Goal: Task Accomplishment & Management: Use online tool/utility

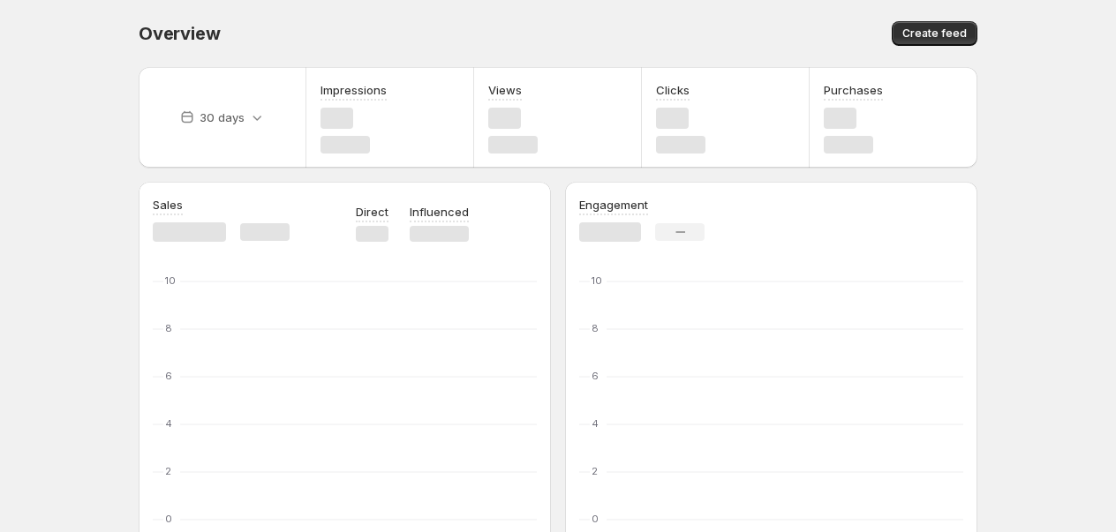
click at [927, 36] on span "Create feed" at bounding box center [934, 33] width 64 height 14
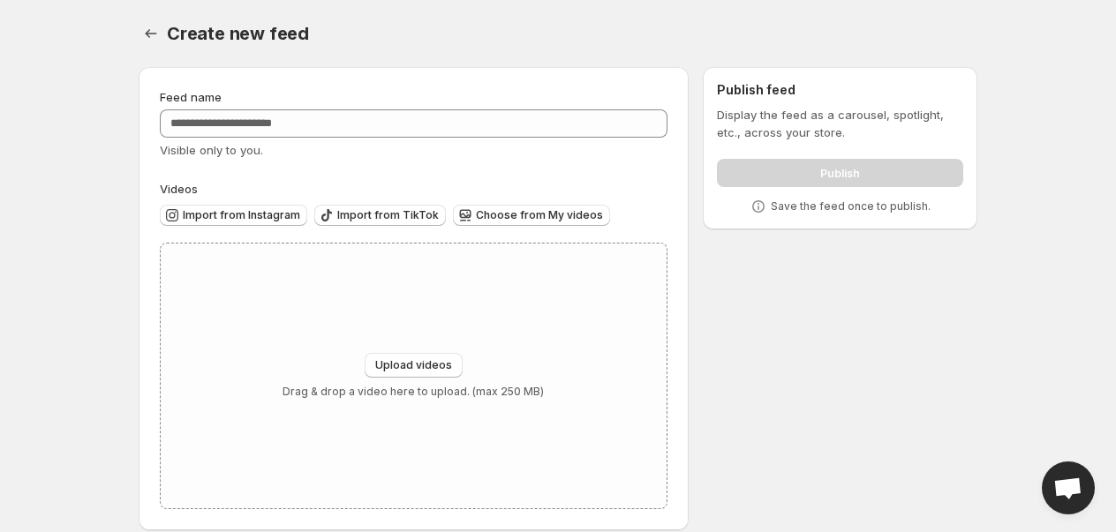
click at [217, 139] on div "Feed name Visible only to you." at bounding box center [414, 123] width 508 height 71
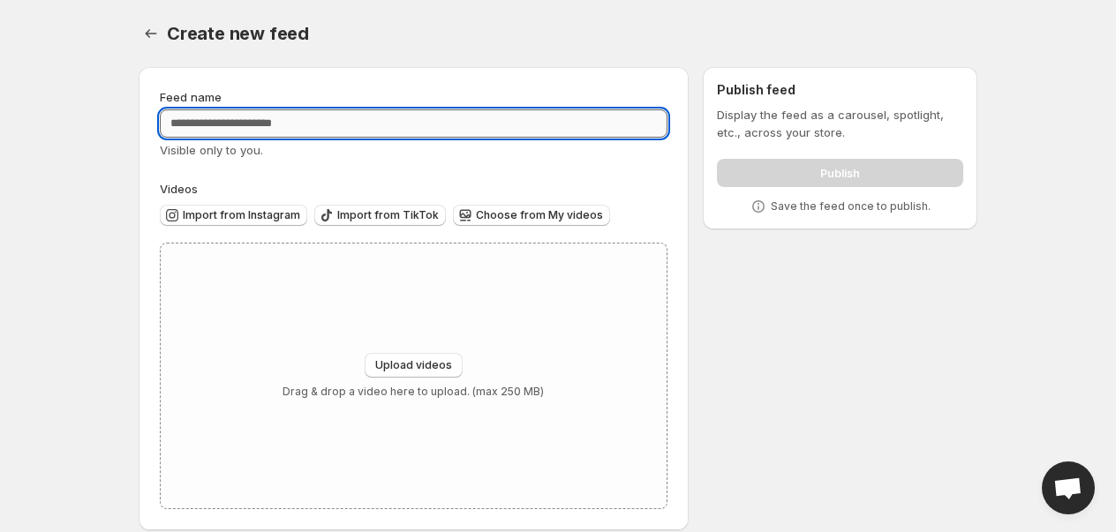
click at [216, 125] on input "Feed name" at bounding box center [414, 123] width 508 height 28
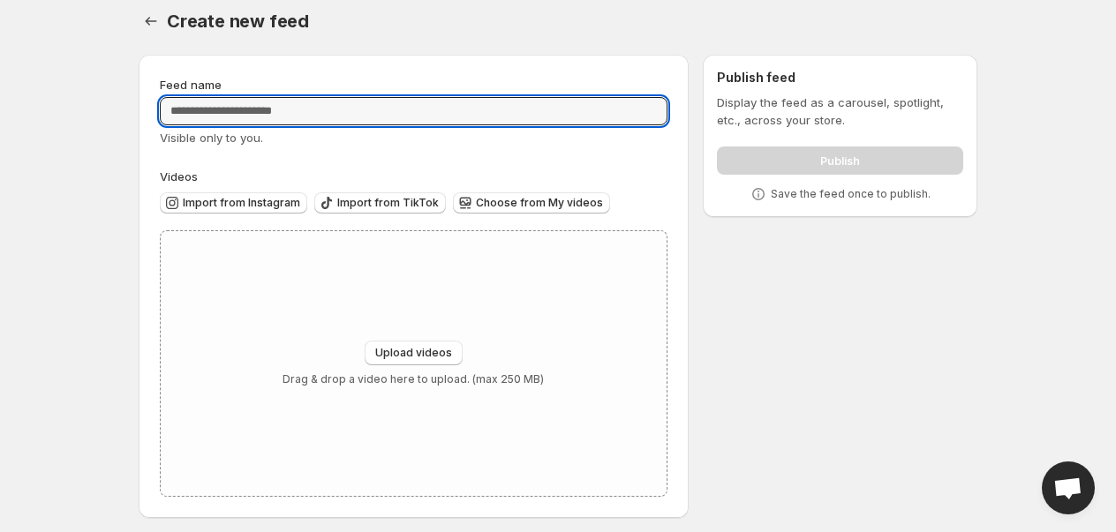
scroll to position [19, 0]
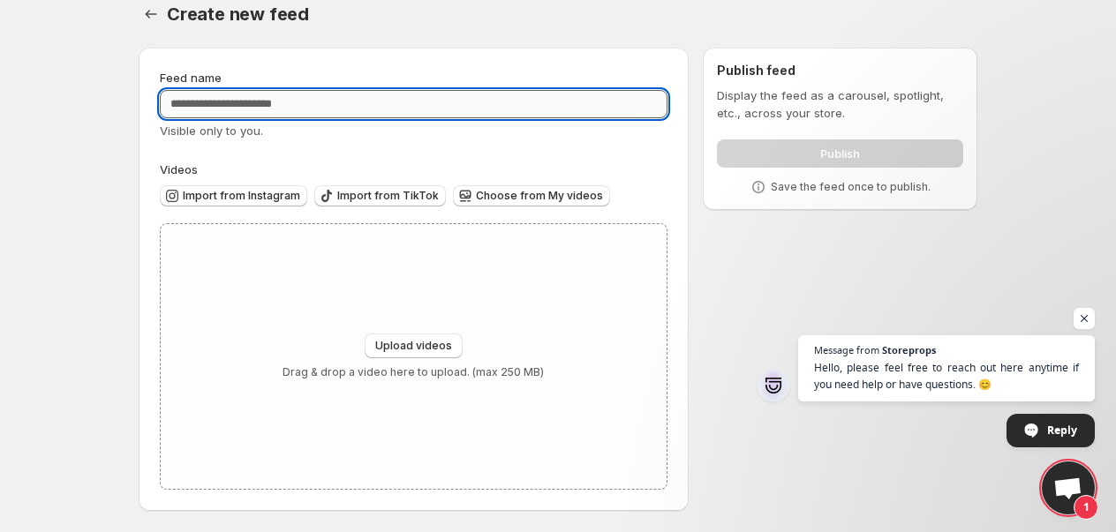
click at [488, 111] on input "Feed name" at bounding box center [414, 104] width 508 height 28
paste input "**********"
type input "**********"
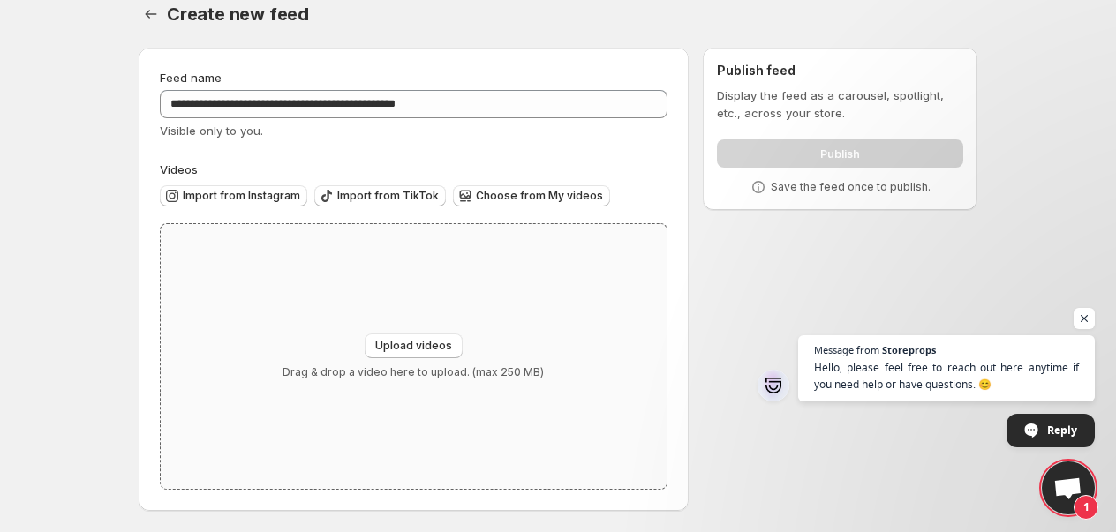
click at [456, 369] on p "Drag & drop a video here to upload. (max 250 MB)" at bounding box center [412, 372] width 261 height 14
type input "**********"
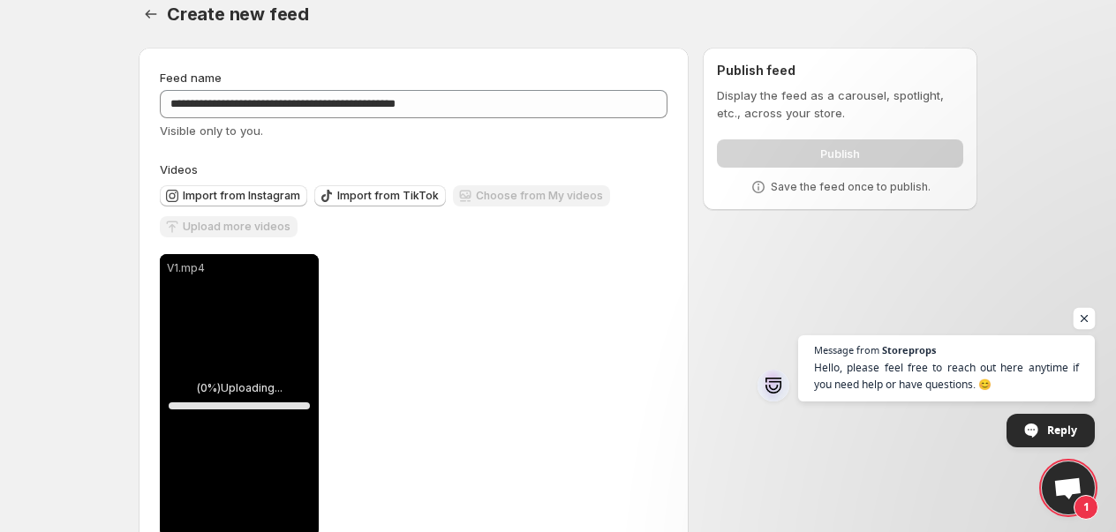
click at [1084, 320] on span "Open chat" at bounding box center [1084, 319] width 22 height 22
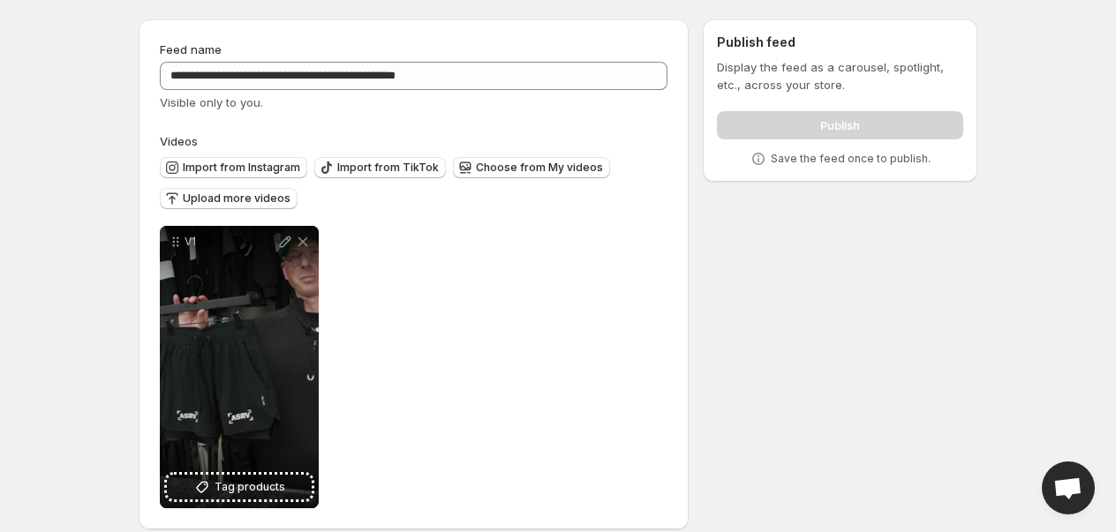
scroll to position [66, 0]
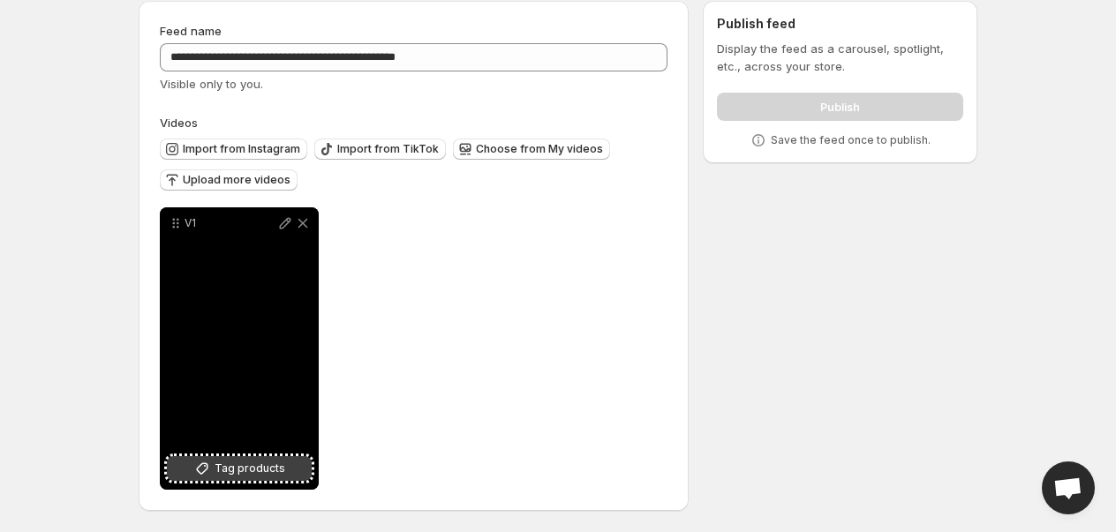
click at [276, 456] on button "Tag products" at bounding box center [239, 468] width 145 height 25
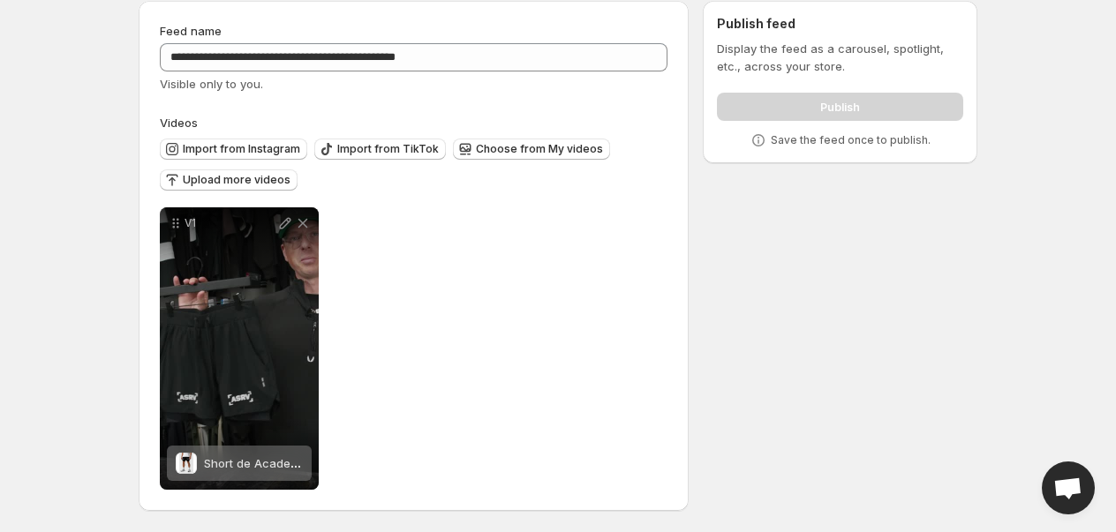
drag, startPoint x: 1115, startPoint y: 150, endPoint x: 1119, endPoint y: 160, distance: 10.7
click at [1115, 160] on html "**********" at bounding box center [558, 200] width 1116 height 532
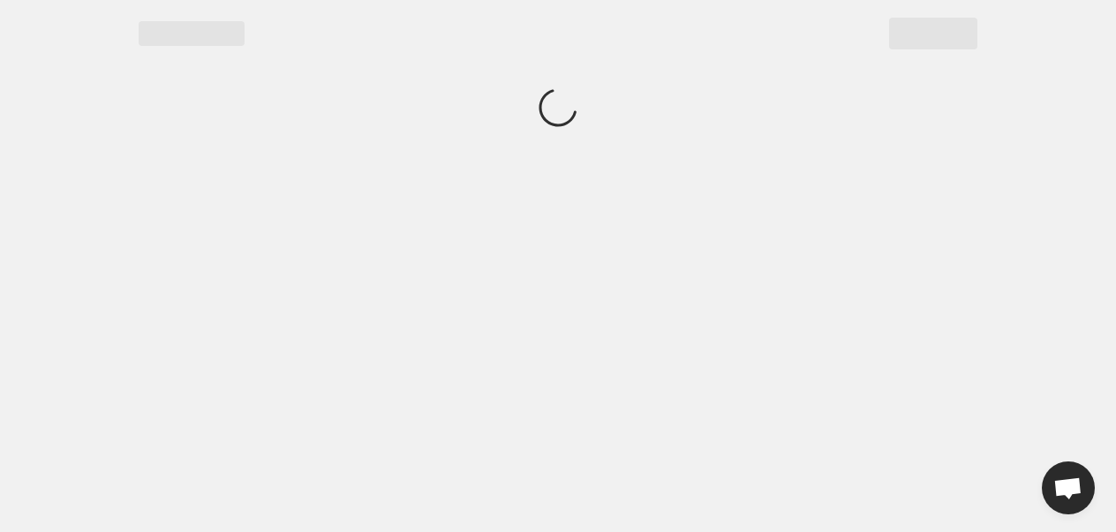
scroll to position [0, 0]
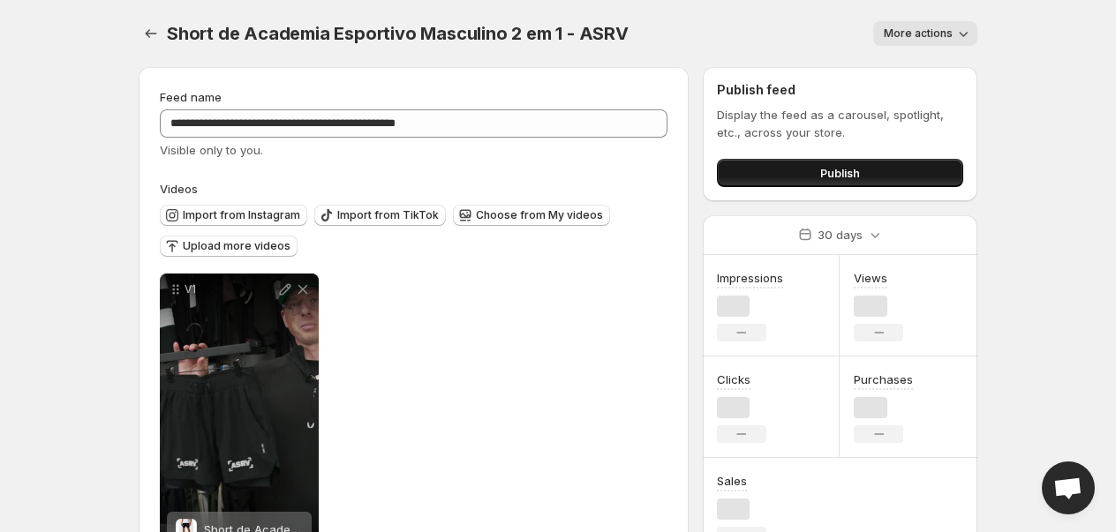
click at [836, 186] on button "Publish" at bounding box center [840, 173] width 246 height 28
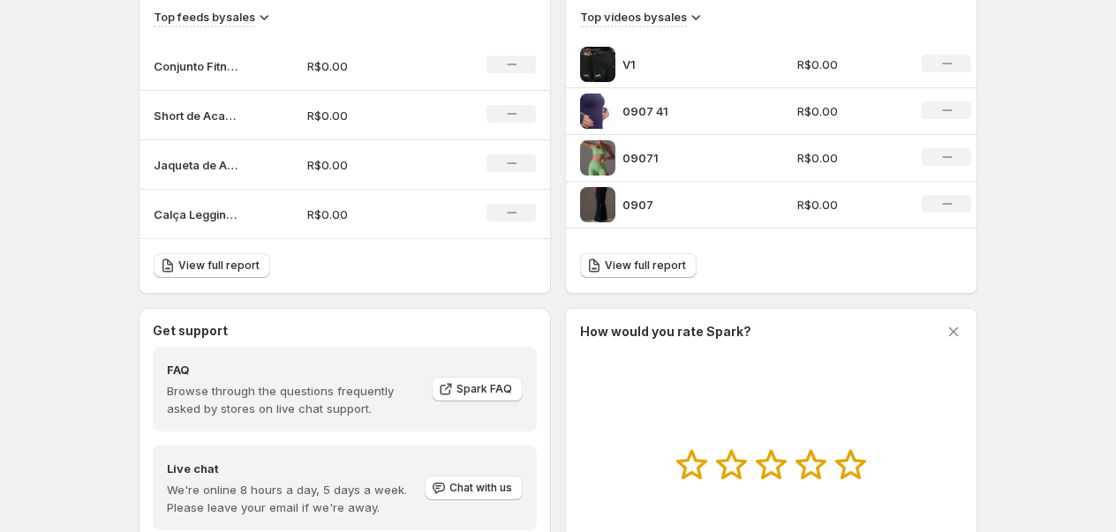
scroll to position [588, 0]
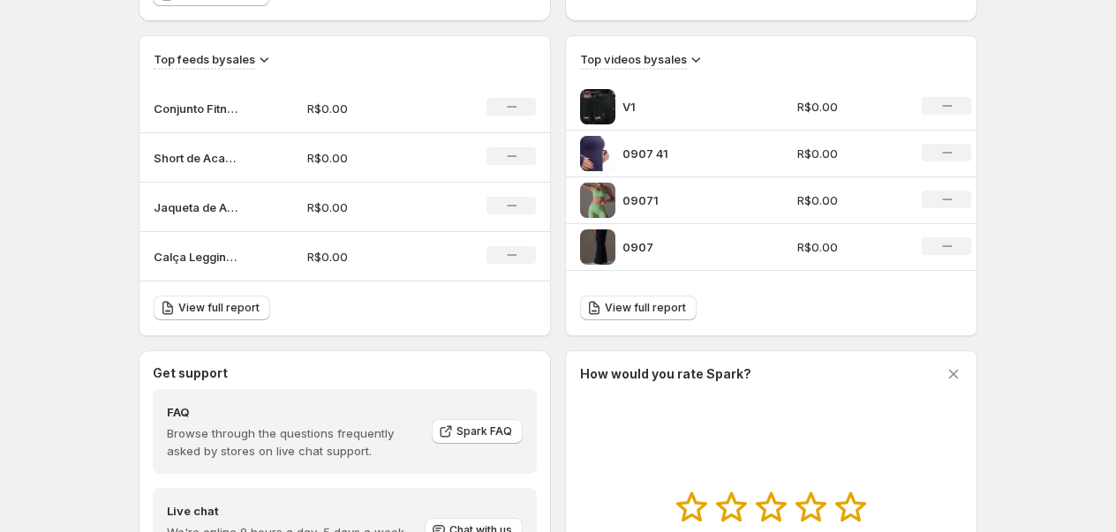
click at [644, 131] on td "0907 41" at bounding box center [679, 154] width 226 height 47
click at [645, 109] on p "V1" at bounding box center [688, 107] width 132 height 18
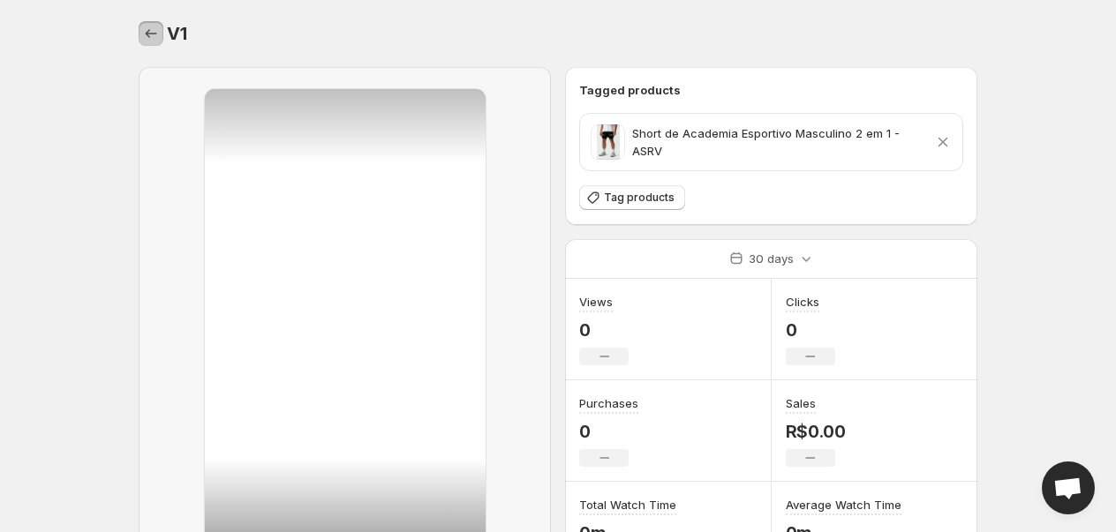
click at [161, 35] on button "Settings" at bounding box center [151, 33] width 25 height 25
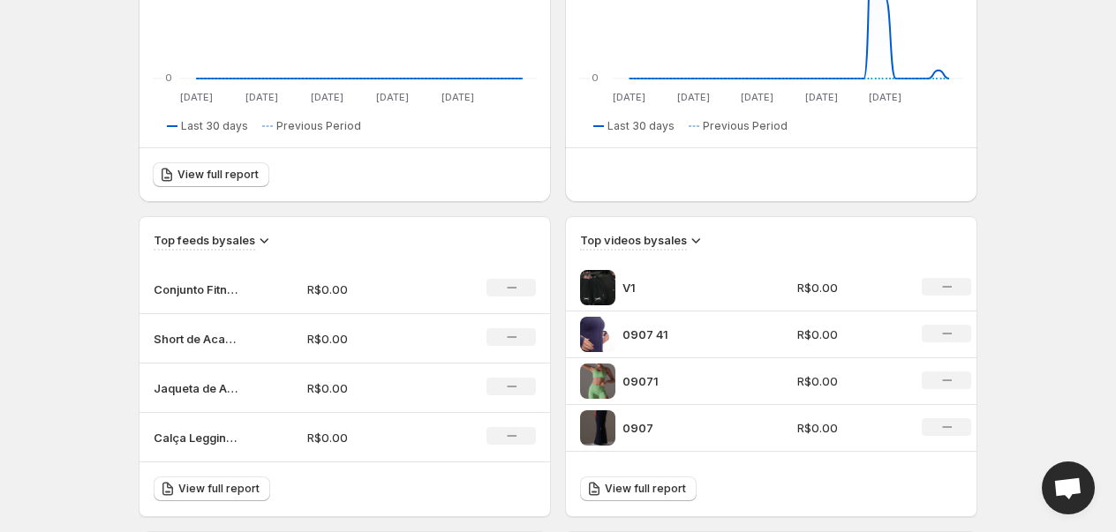
scroll to position [784, 0]
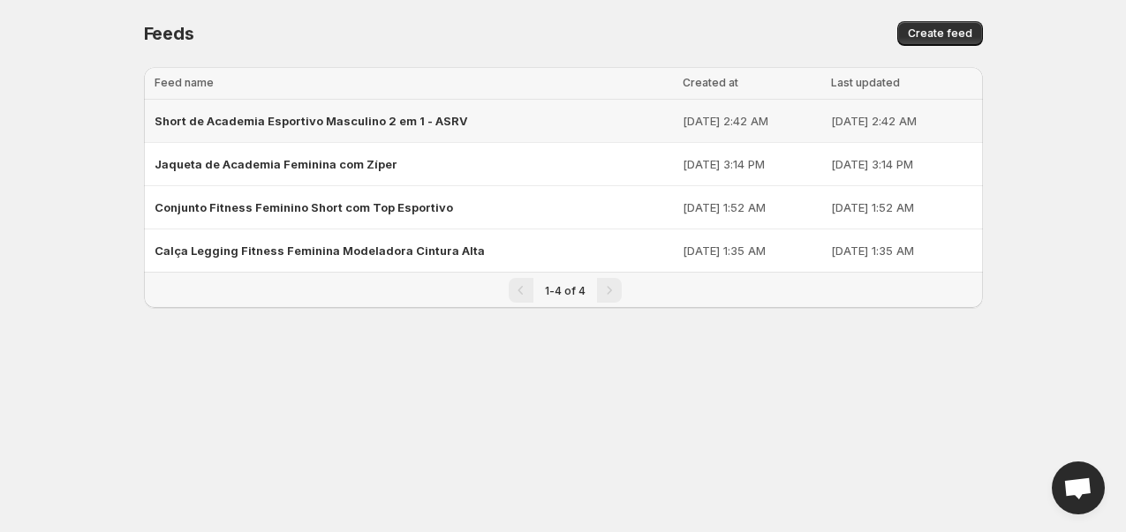
click at [411, 131] on div "Short de Academia Esportivo Masculino 2 em 1 - ASRV" at bounding box center [413, 121] width 518 height 32
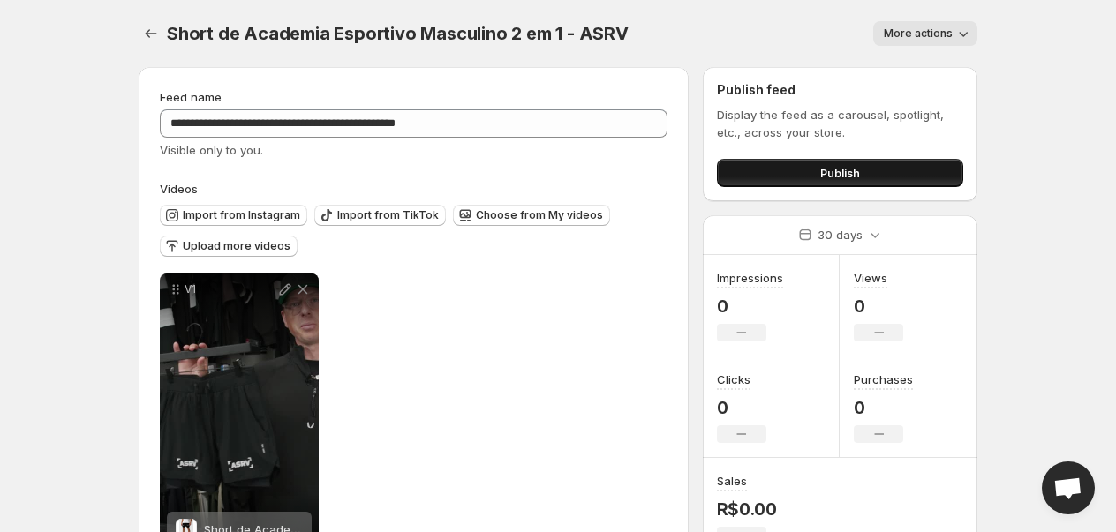
click at [870, 179] on button "Publish" at bounding box center [840, 173] width 246 height 28
click at [913, 36] on span "More actions" at bounding box center [918, 33] width 69 height 14
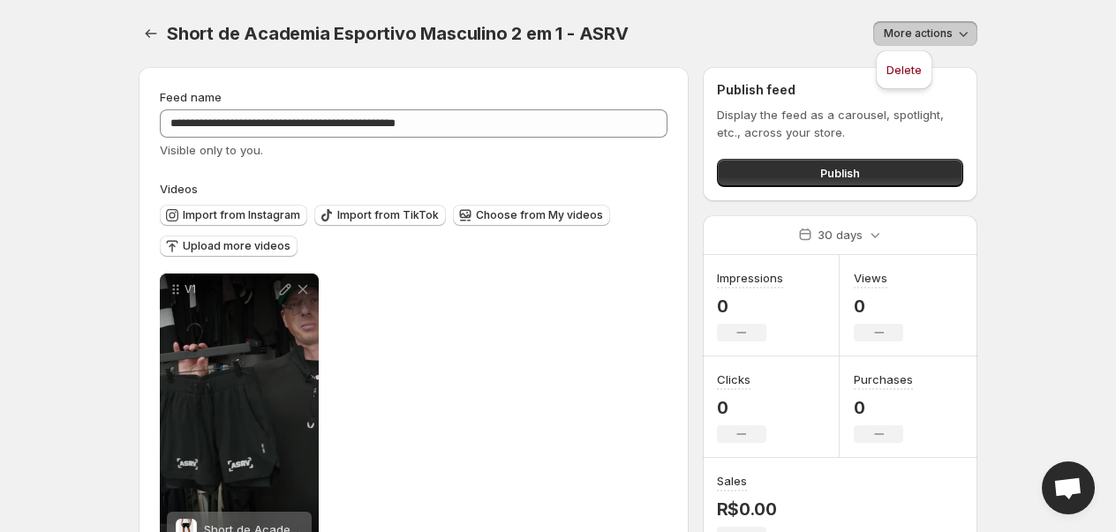
click at [915, 38] on span "More actions" at bounding box center [918, 33] width 69 height 14
drag, startPoint x: 104, startPoint y: 12, endPoint x: 146, endPoint y: 21, distance: 42.4
click at [130, 19] on body "**********" at bounding box center [558, 266] width 1116 height 532
click at [146, 21] on button "Settings" at bounding box center [151, 33] width 25 height 25
